Goal: Task Accomplishment & Management: Manage account settings

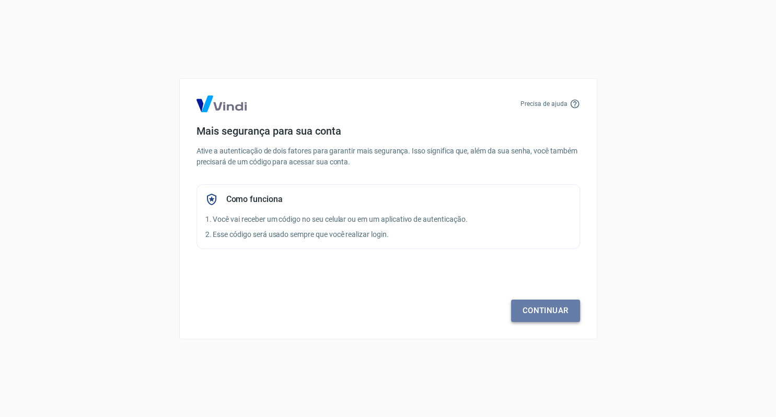
click at [544, 308] on link "Continuar" at bounding box center [545, 311] width 69 height 22
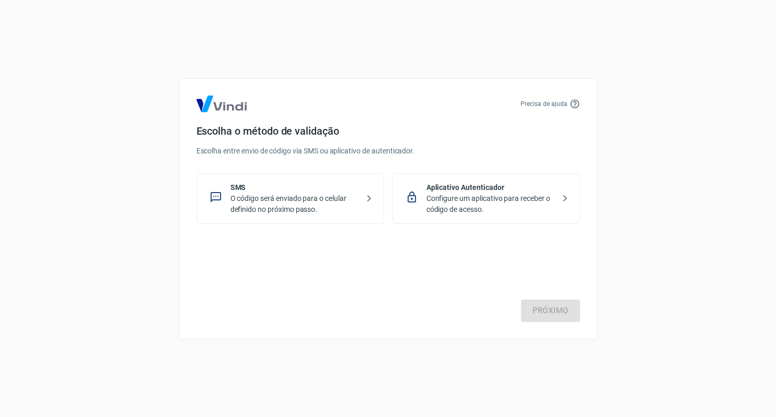
click at [331, 203] on p "O código será enviado para o celular definido no próximo passo." at bounding box center [294, 204] width 128 height 22
click at [556, 308] on link "Próximo" at bounding box center [550, 311] width 59 height 22
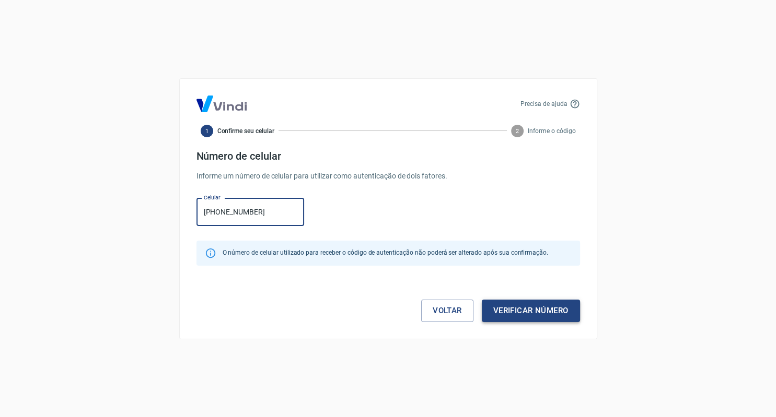
type input "(17) 99130-9550"
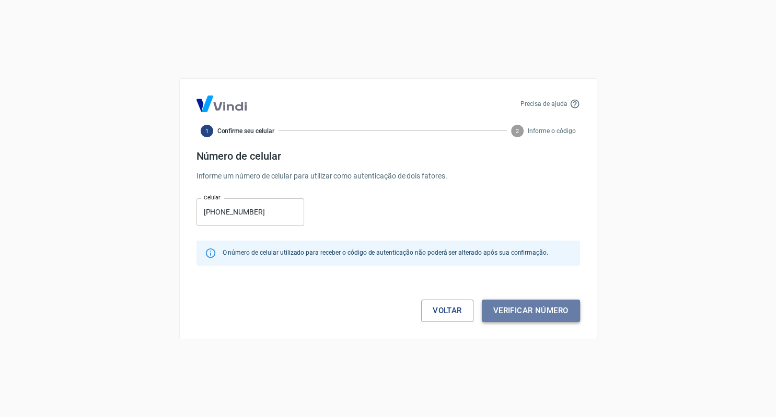
click at [516, 303] on button "Verificar número" at bounding box center [530, 311] width 98 height 22
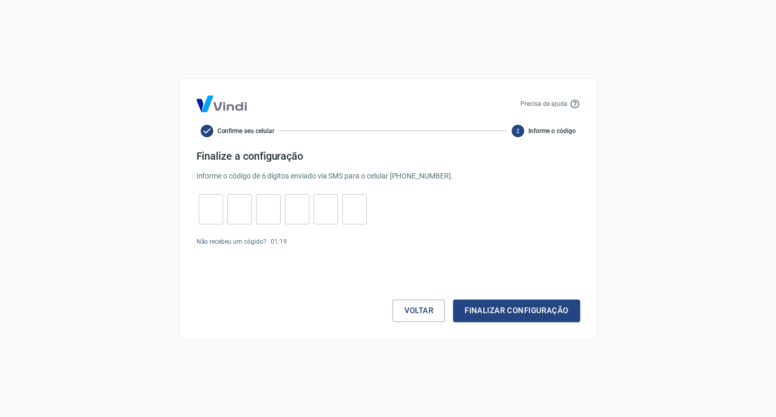
click at [214, 202] on input "tel" at bounding box center [210, 209] width 25 height 22
type input "4"
type input "5"
type input "3"
type input "5"
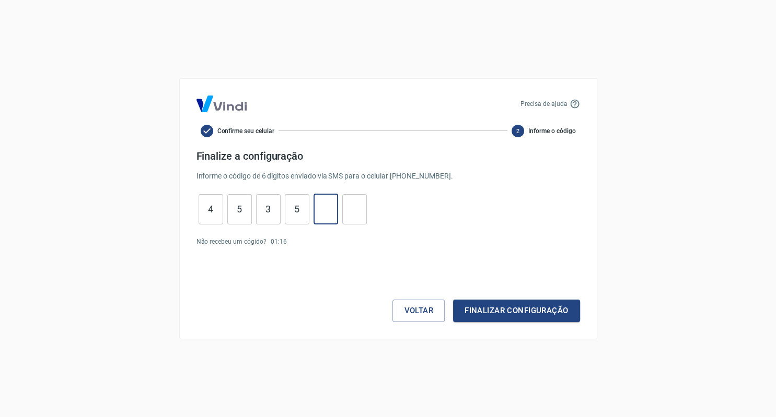
type input "7"
type input "4"
click at [521, 310] on button "Finalizar configuração" at bounding box center [516, 311] width 126 height 22
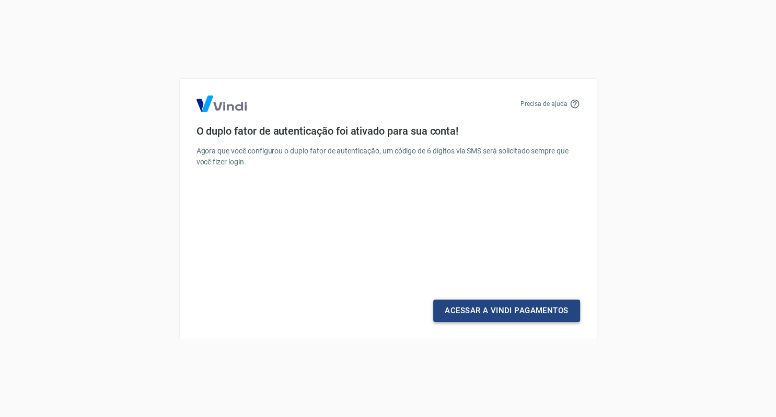
click at [499, 315] on link "Acessar a Vindi Pagamentos" at bounding box center [506, 311] width 146 height 22
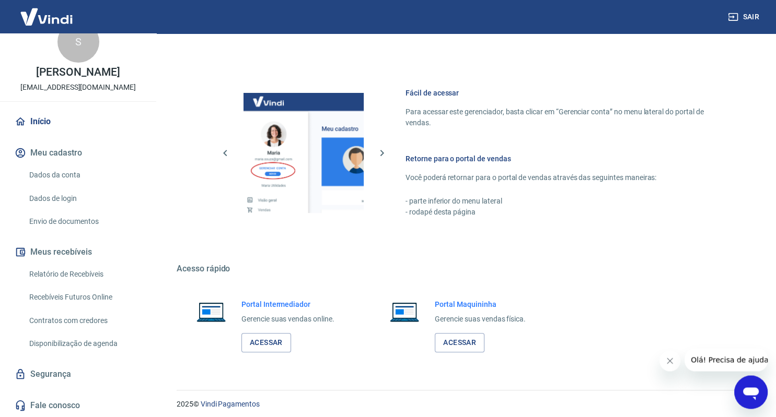
scroll to position [546, 0]
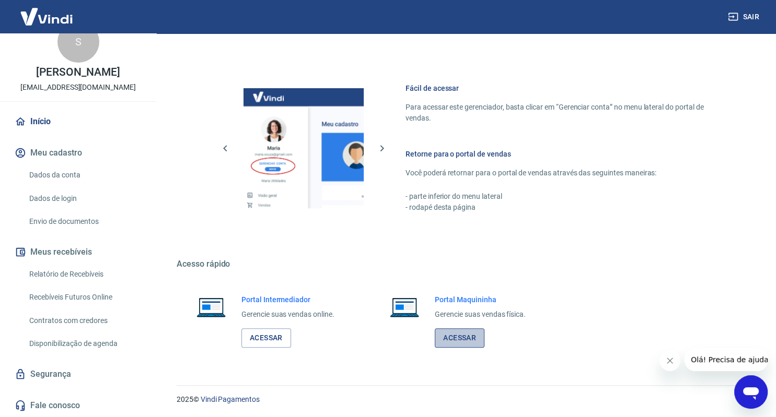
click at [469, 339] on link "Acessar" at bounding box center [459, 337] width 50 height 19
click at [262, 337] on link "Acessar" at bounding box center [266, 337] width 50 height 19
click at [57, 91] on p "institutosamasp@gmail.com" at bounding box center [77, 87] width 115 height 11
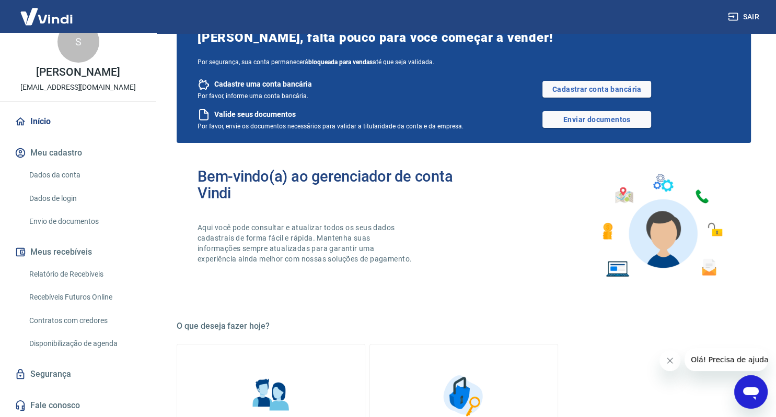
scroll to position [0, 0]
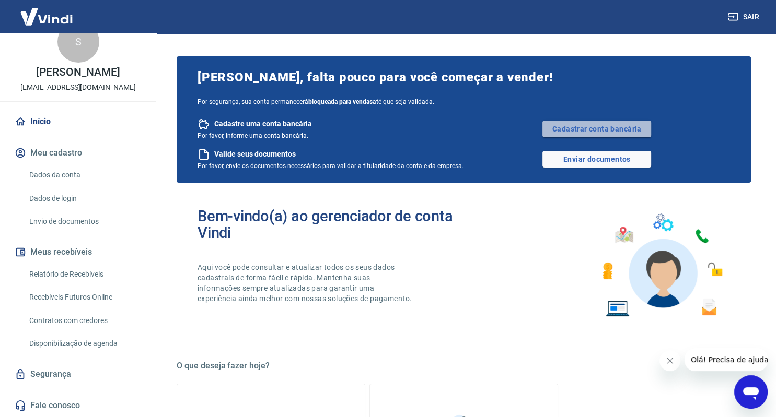
click at [580, 124] on link "Cadastrar conta bancária" at bounding box center [596, 129] width 109 height 17
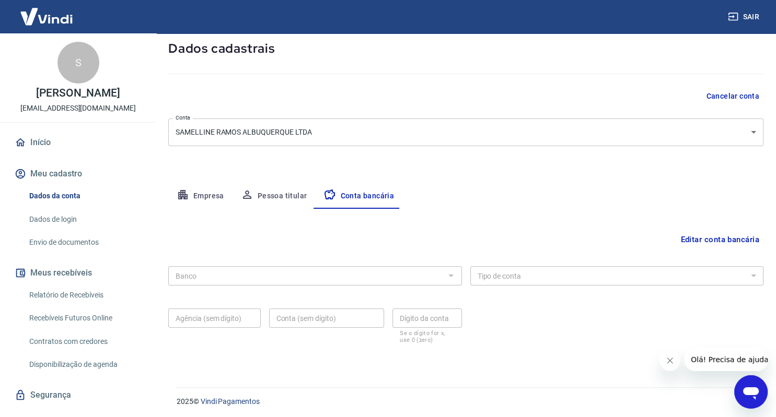
scroll to position [58, 0]
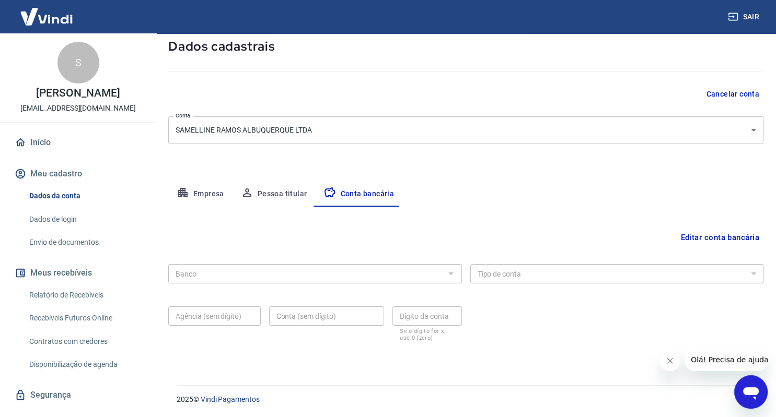
click at [703, 239] on button "Editar conta bancária" at bounding box center [719, 238] width 87 height 20
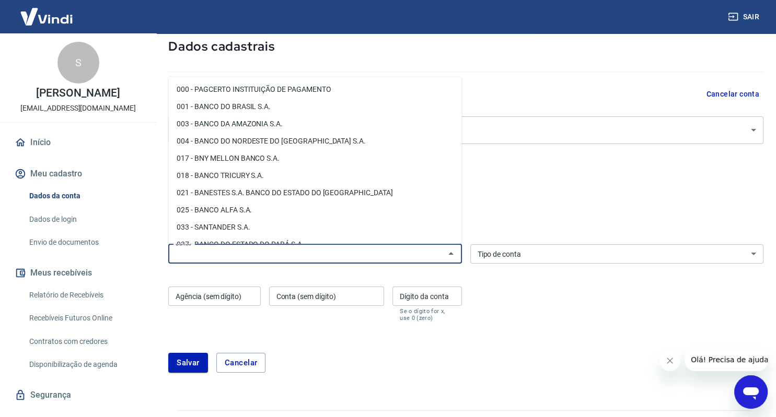
click at [353, 252] on input "Banco" at bounding box center [306, 254] width 270 height 13
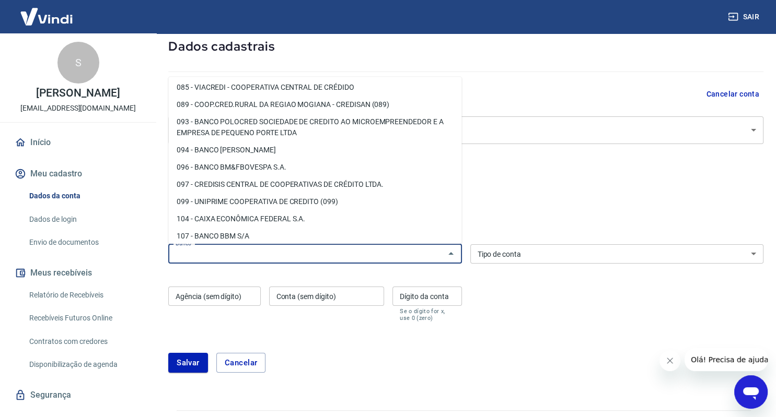
scroll to position [368, 0]
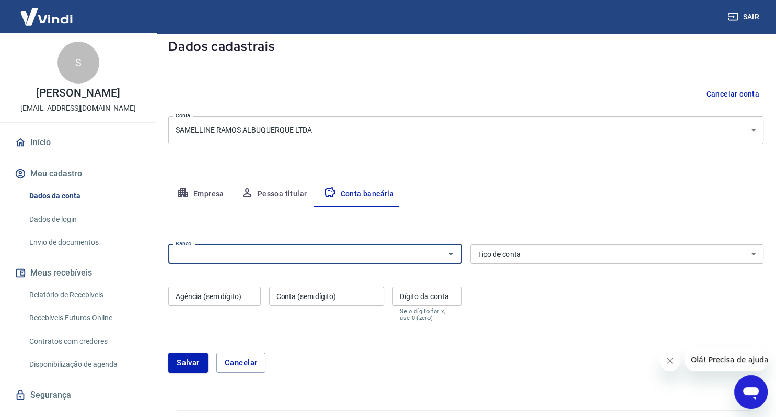
click at [291, 246] on div "Banco" at bounding box center [314, 253] width 293 height 19
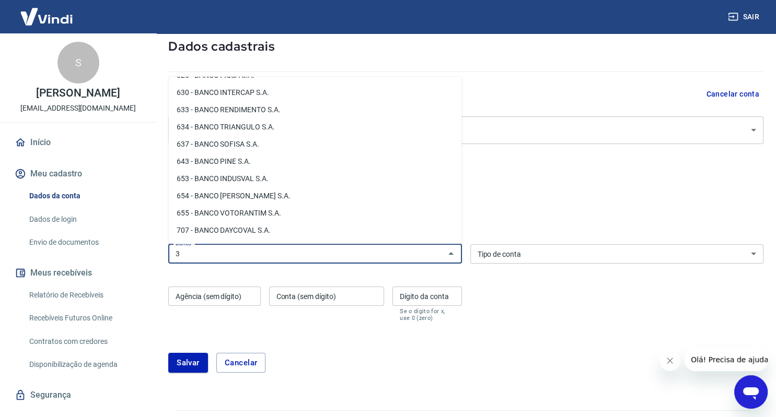
scroll to position [0, 0]
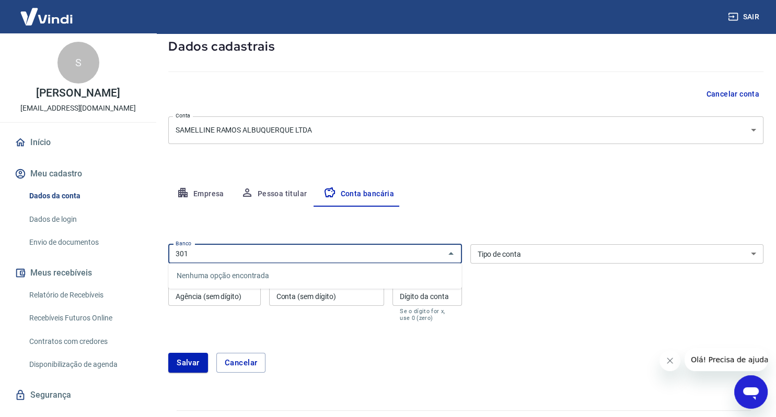
type input "301"
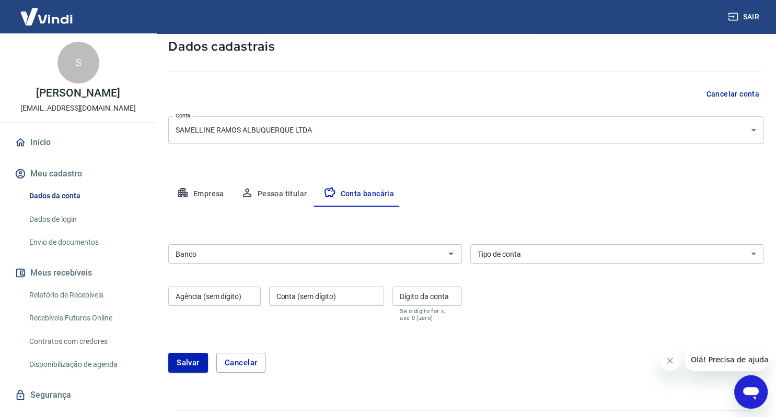
click at [278, 226] on div "Editar conta bancária Banco Banco Tipo de conta Conta Corrente Conta Poupança T…" at bounding box center [465, 296] width 595 height 179
click at [470, 244] on select "Conta Corrente Conta Poupança" at bounding box center [616, 253] width 293 height 19
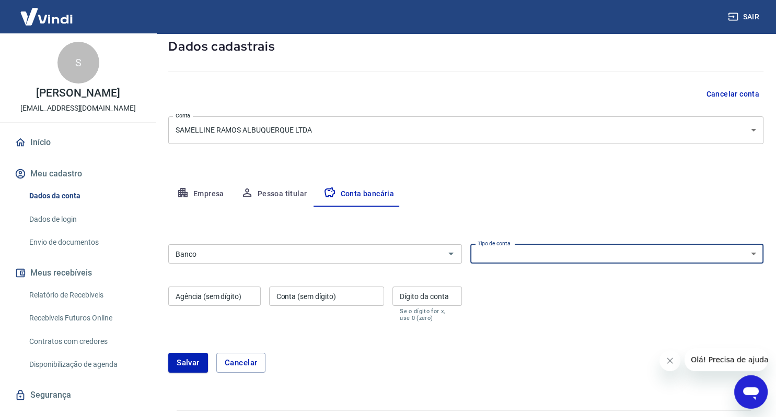
click at [552, 255] on select "Conta Corrente Conta Poupança" at bounding box center [616, 253] width 293 height 19
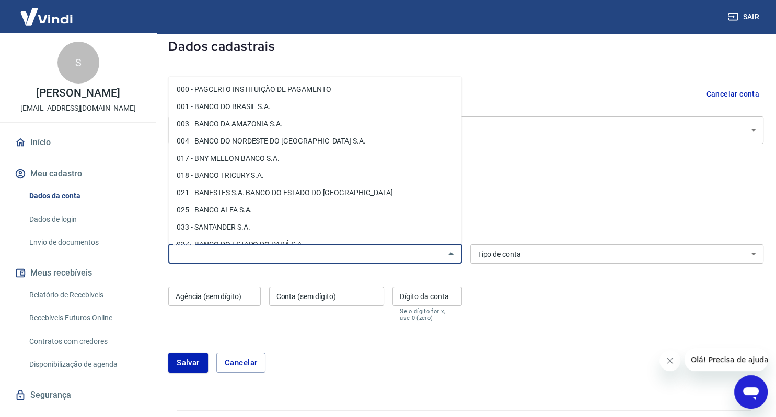
click at [426, 253] on input "Banco" at bounding box center [306, 254] width 270 height 13
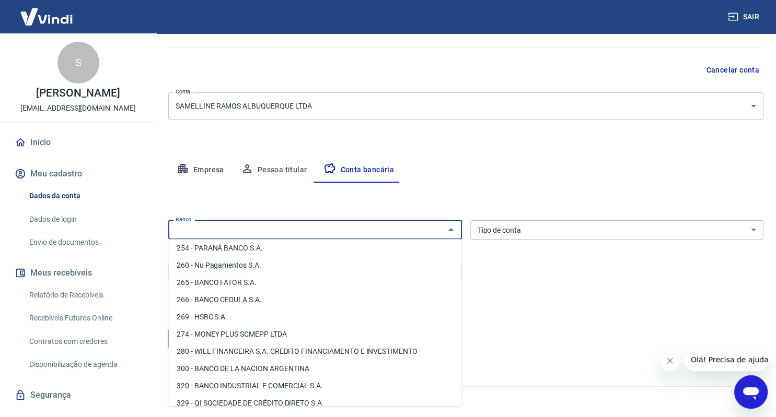
scroll to position [83, 0]
click at [553, 324] on div "Salvar Cancelar" at bounding box center [465, 337] width 595 height 45
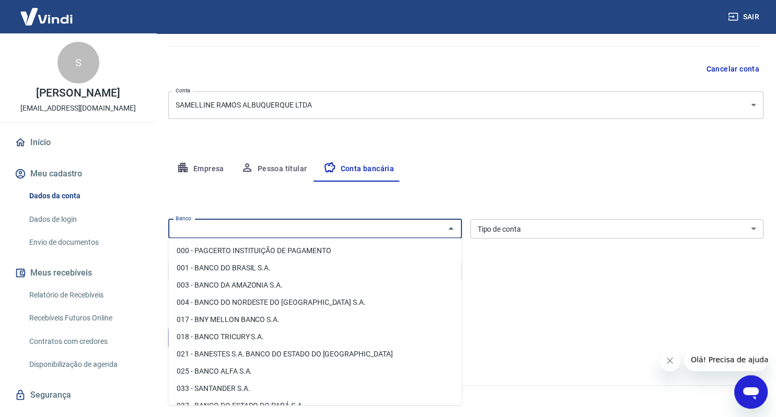
click at [218, 231] on input "Banco" at bounding box center [306, 228] width 270 height 13
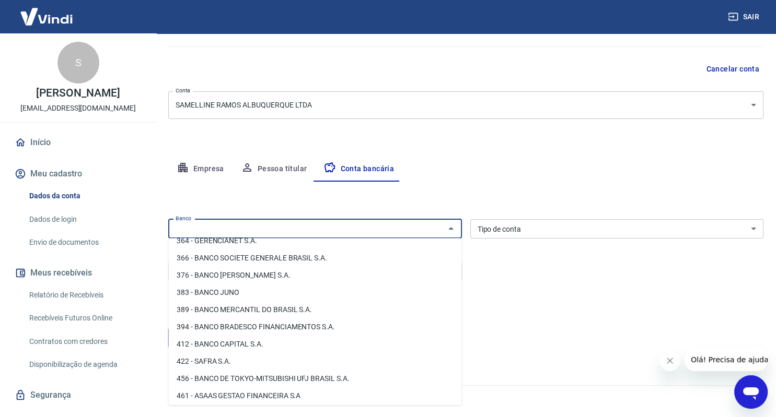
scroll to position [1105, 0]
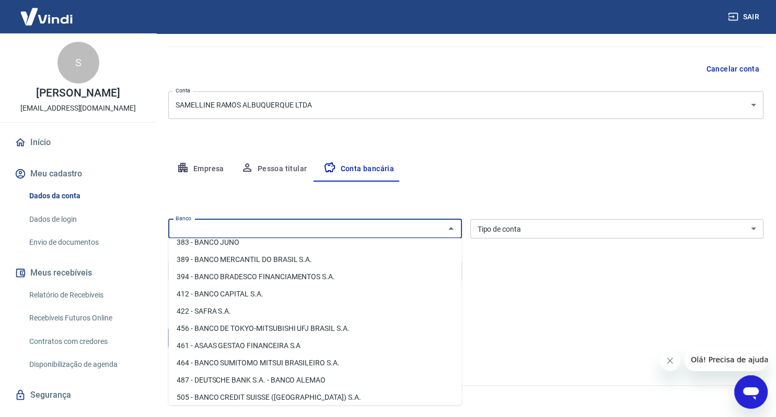
click at [225, 345] on li "461 - ASAAS GESTAO FINANCEIRA S.A" at bounding box center [314, 345] width 293 height 17
type input "461 - ASAAS GESTAO FINANCEIRA S.A"
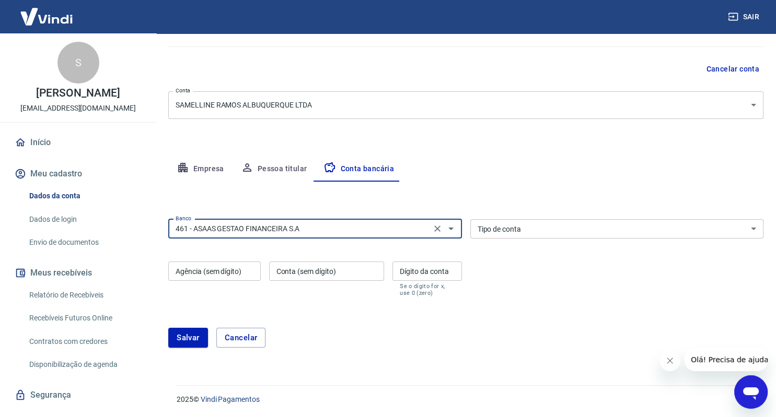
drag, startPoint x: 535, startPoint y: 308, endPoint x: 536, endPoint y: 271, distance: 37.1
click at [534, 308] on form "Banco 461 - ASAAS GESTAO FINANCEIRA S.A Banco Tipo de conta Conta Corrente Cont…" at bounding box center [465, 287] width 595 height 145
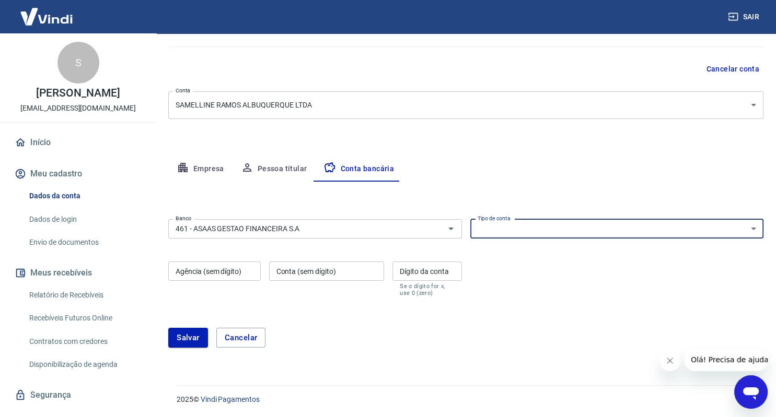
click at [470, 219] on select "Conta Corrente Conta Poupança" at bounding box center [616, 228] width 293 height 19
select select "1"
click option "Conta Corrente" at bounding box center [0, 0] width 0 height 0
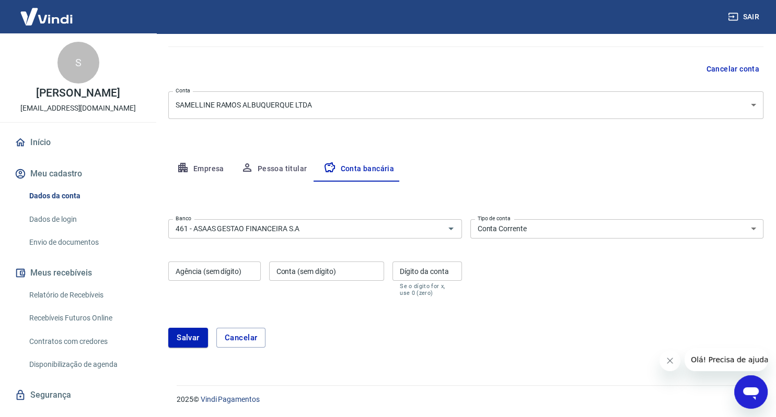
click at [277, 300] on form "Banco 461 - ASAAS GESTAO FINANCEIRA S.A Banco Tipo de conta Conta Corrente Cont…" at bounding box center [465, 287] width 595 height 145
click at [222, 266] on input "Agência (sem dígito)" at bounding box center [214, 271] width 92 height 19
type input "0001"
click at [288, 268] on input "Conta (sem dígito)" at bounding box center [326, 271] width 115 height 19
paste input "6454085-9"
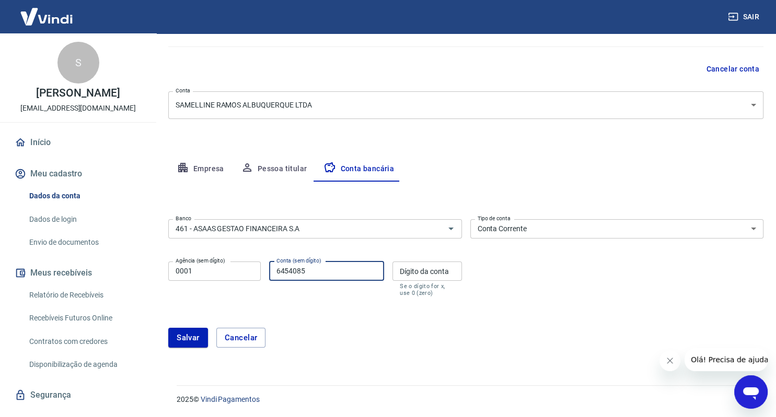
type input "6454085"
click at [426, 272] on input "Dígito da conta" at bounding box center [426, 271] width 69 height 19
type input "9"
click at [521, 321] on div "Salvar Cancelar" at bounding box center [465, 337] width 595 height 45
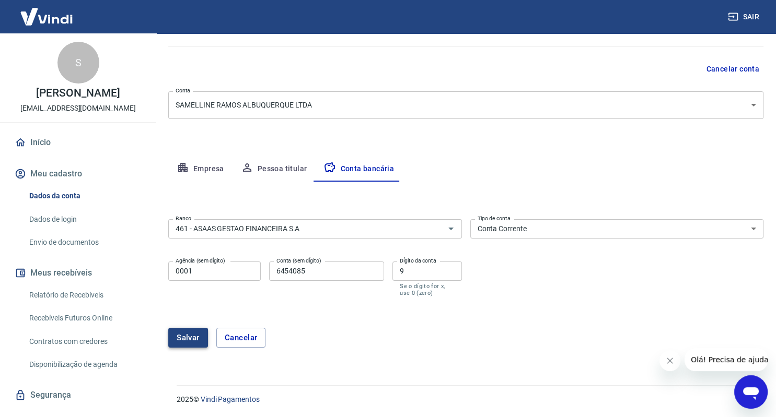
click at [183, 333] on button "Salvar" at bounding box center [188, 338] width 40 height 20
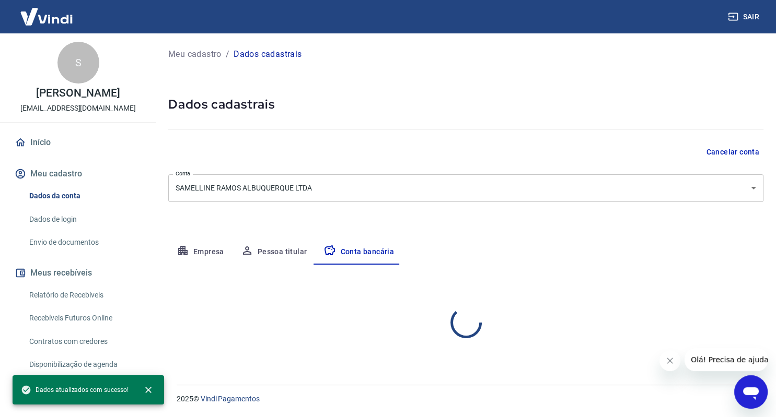
scroll to position [0, 0]
select select "1"
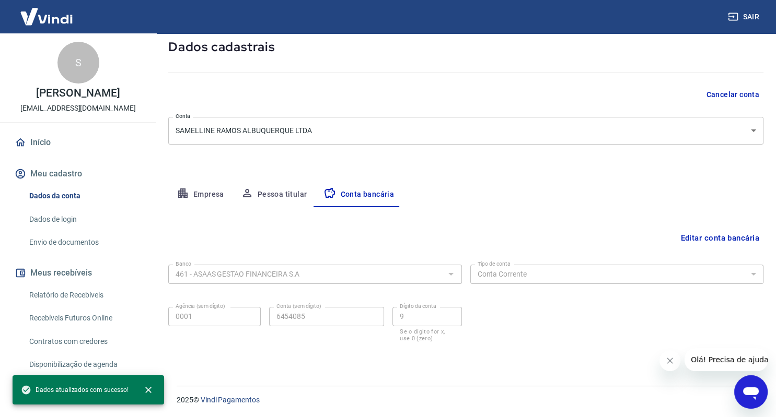
scroll to position [58, 0]
